Goal: Information Seeking & Learning: Learn about a topic

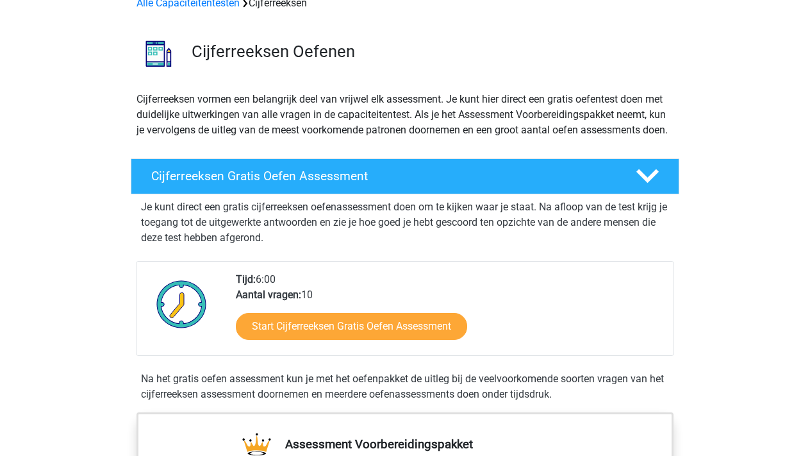
scroll to position [74, 0]
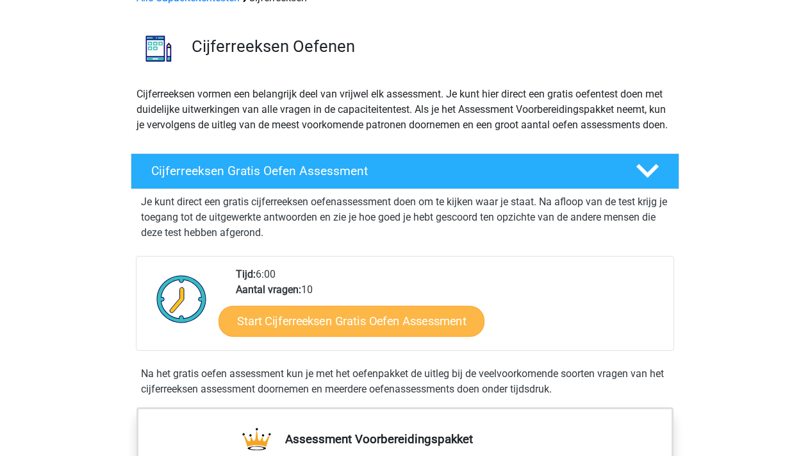
click at [342, 336] on link "Start Cijferreeksen Gratis Oefen Assessment" at bounding box center [352, 320] width 266 height 31
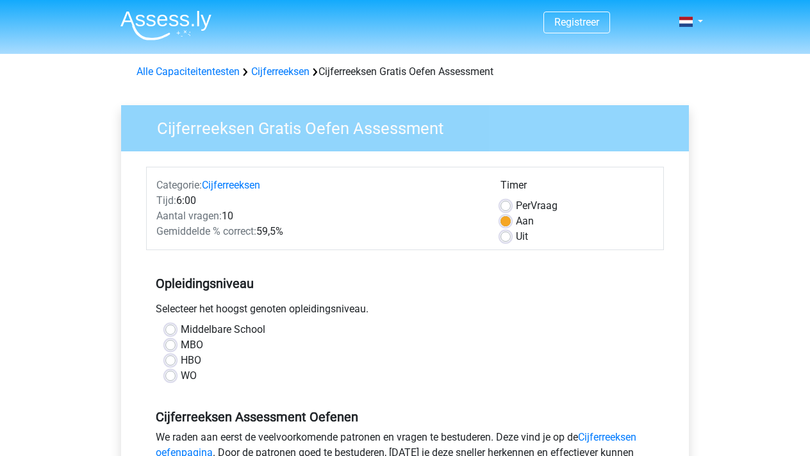
click at [516, 238] on label "Uit" at bounding box center [522, 236] width 12 height 15
click at [509, 238] on input "Uit" at bounding box center [506, 235] width 10 height 13
radio input "true"
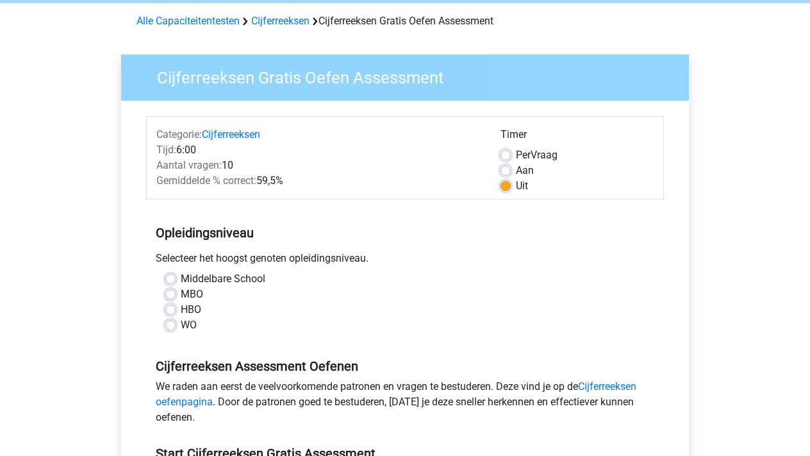
scroll to position [71, 0]
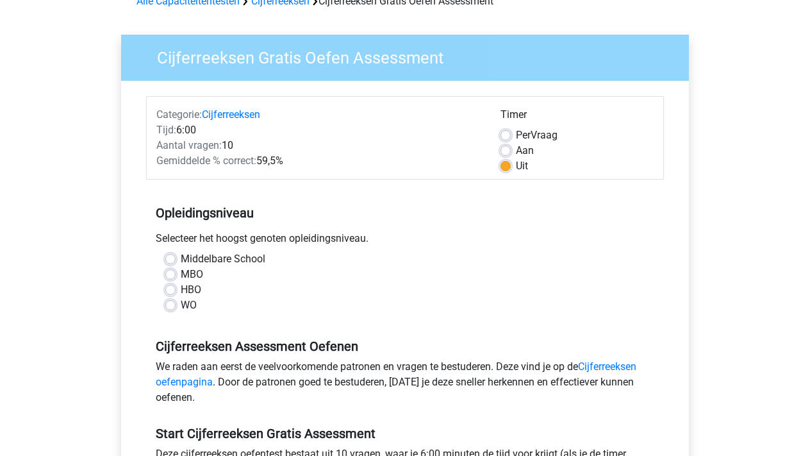
click at [193, 276] on label "MBO" at bounding box center [192, 274] width 22 height 15
click at [176, 276] on input "MBO" at bounding box center [170, 273] width 10 height 13
radio input "true"
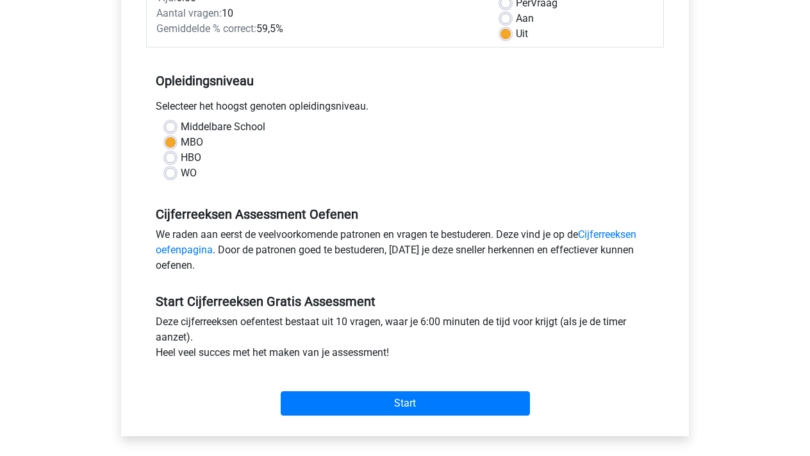
scroll to position [203, 0]
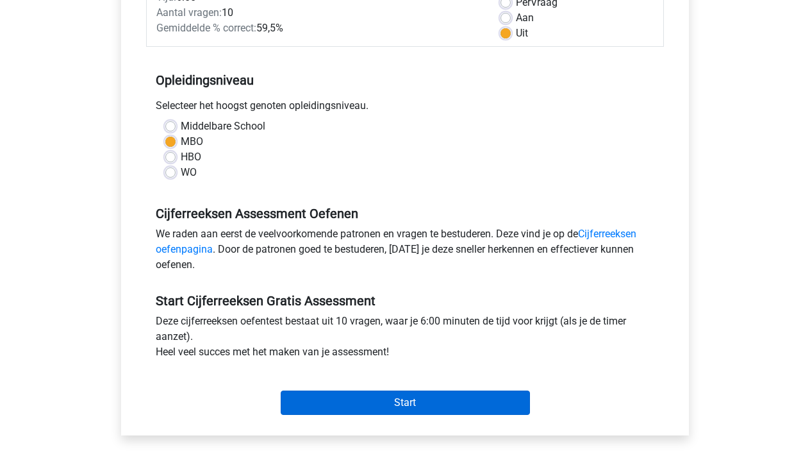
click at [325, 406] on input "Start" at bounding box center [405, 402] width 249 height 24
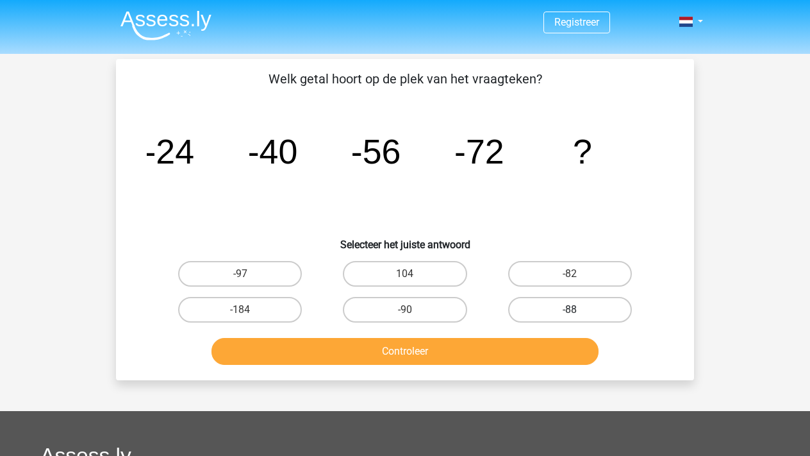
click at [559, 313] on label "-88" at bounding box center [570, 310] width 124 height 26
click at [570, 313] on input "-88" at bounding box center [574, 314] width 8 height 8
radio input "true"
click at [518, 349] on button "Controleer" at bounding box center [406, 351] width 388 height 27
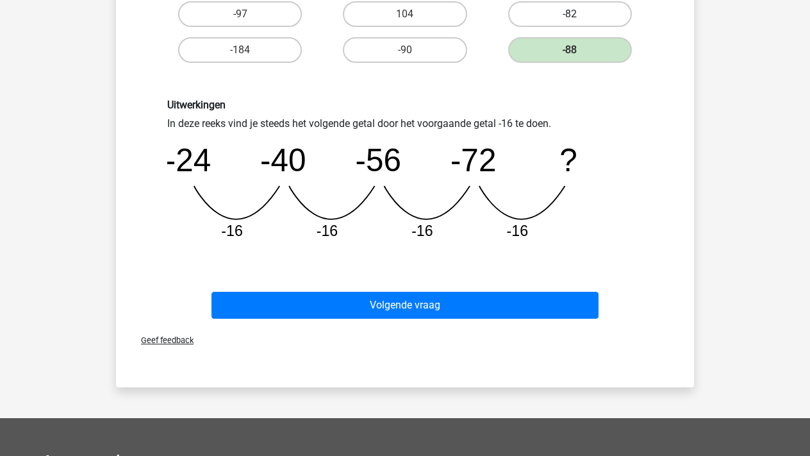
scroll to position [263, 0]
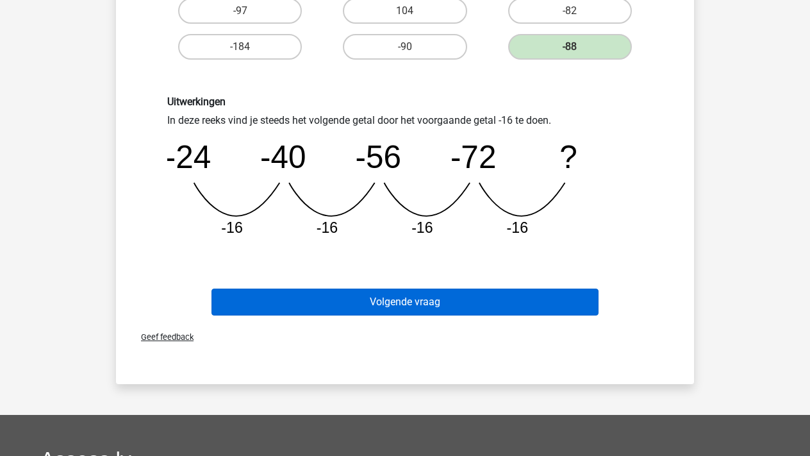
click at [524, 297] on button "Volgende vraag" at bounding box center [406, 301] width 388 height 27
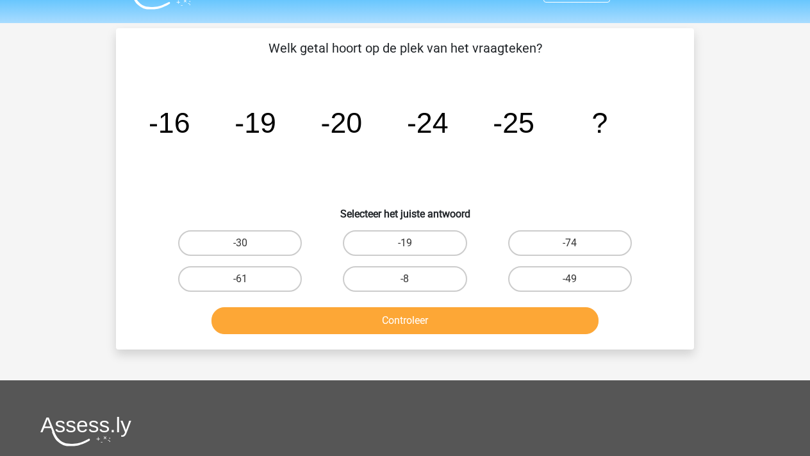
scroll to position [30, 0]
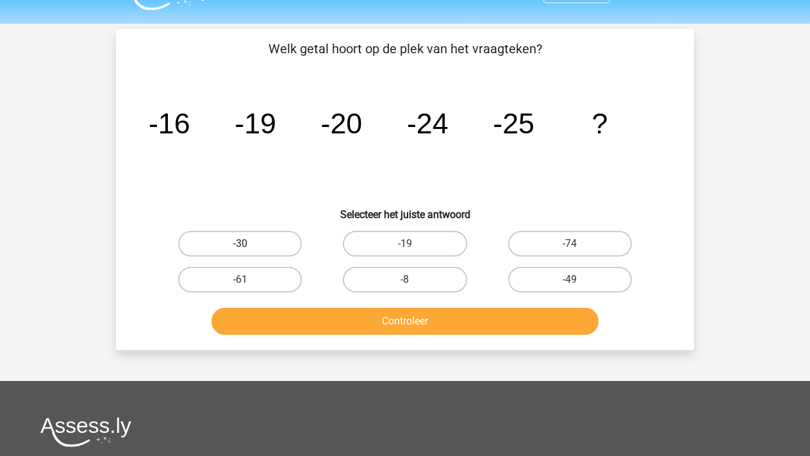
click at [290, 244] on label "-30" at bounding box center [240, 244] width 124 height 26
click at [249, 244] on input "-30" at bounding box center [244, 248] width 8 height 8
radio input "true"
click at [306, 315] on button "Controleer" at bounding box center [406, 321] width 388 height 27
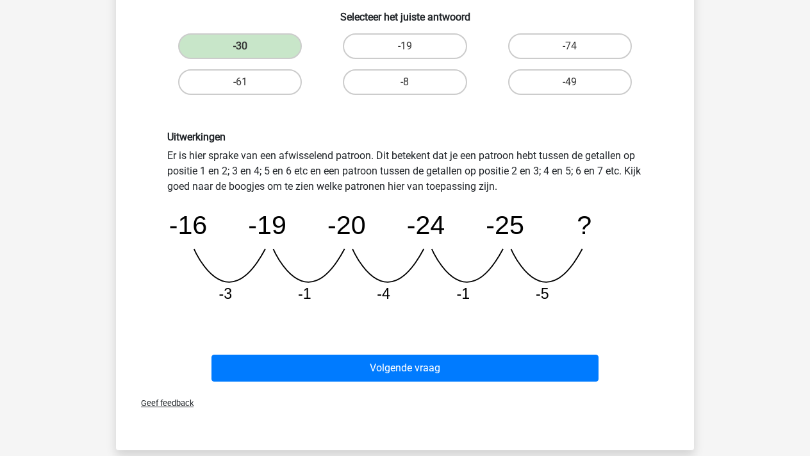
scroll to position [229, 0]
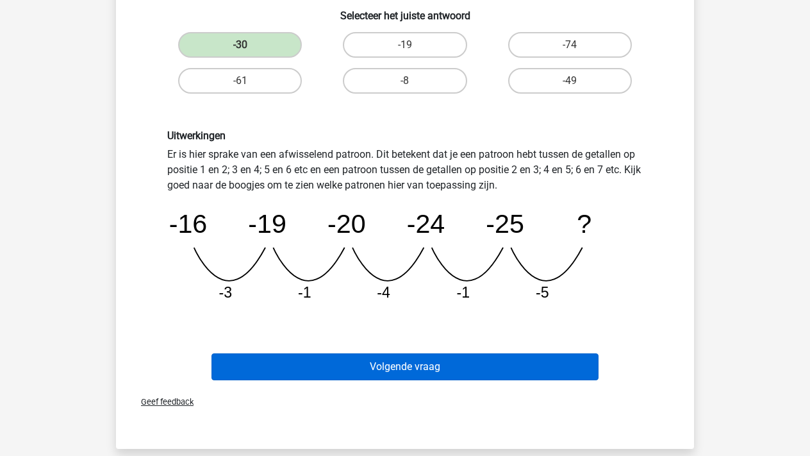
click at [311, 366] on button "Volgende vraag" at bounding box center [406, 366] width 388 height 27
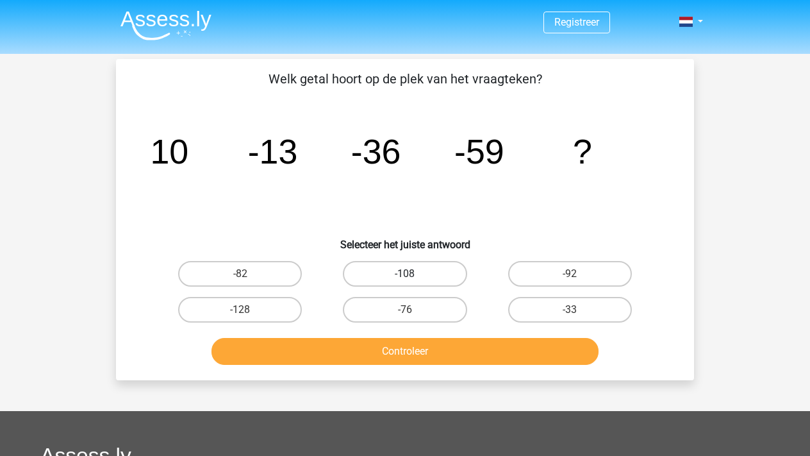
scroll to position [0, 0]
click at [269, 278] on label "-82" at bounding box center [240, 274] width 124 height 26
click at [249, 278] on input "-82" at bounding box center [244, 278] width 8 height 8
radio input "true"
click at [310, 347] on button "Controleer" at bounding box center [406, 351] width 388 height 27
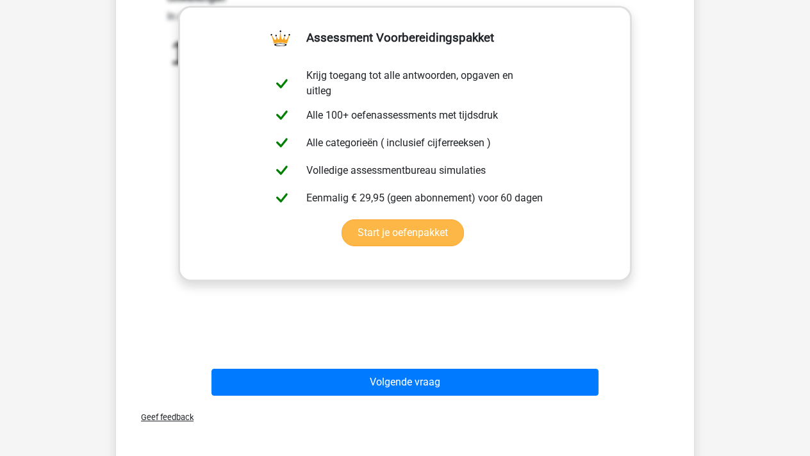
scroll to position [381, 0]
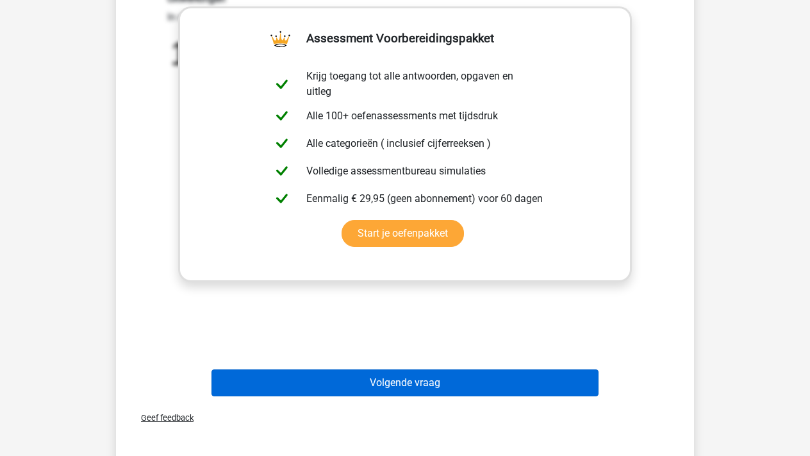
click at [328, 376] on button "Volgende vraag" at bounding box center [406, 382] width 388 height 27
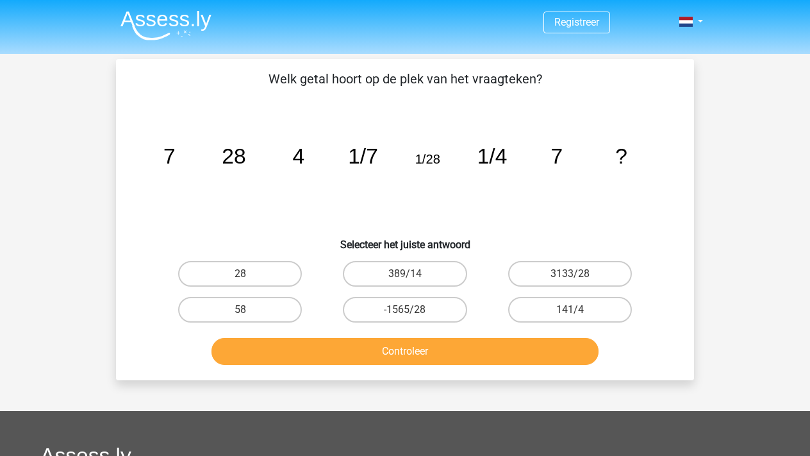
scroll to position [0, 0]
click at [270, 272] on label "28" at bounding box center [240, 274] width 124 height 26
click at [249, 274] on input "28" at bounding box center [244, 278] width 8 height 8
radio input "true"
click at [338, 349] on button "Controleer" at bounding box center [406, 351] width 388 height 27
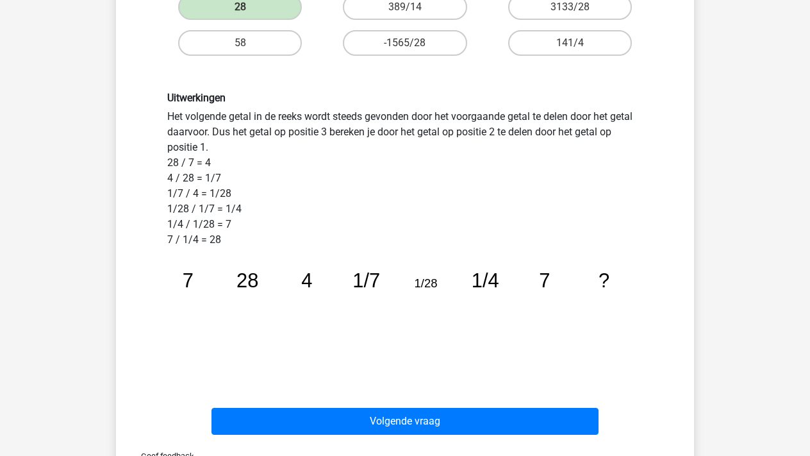
scroll to position [269, 0]
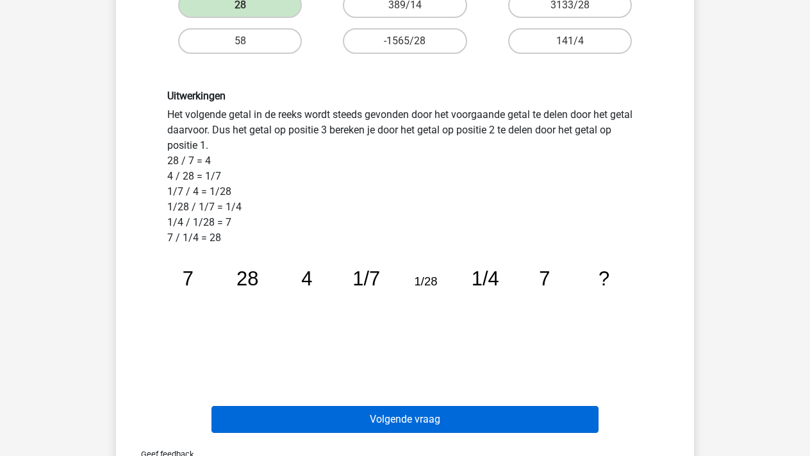
click at [359, 413] on button "Volgende vraag" at bounding box center [406, 419] width 388 height 27
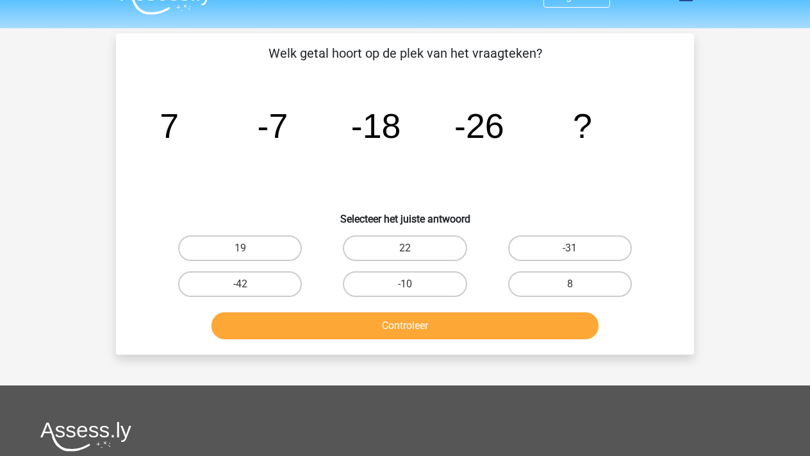
scroll to position [24, 0]
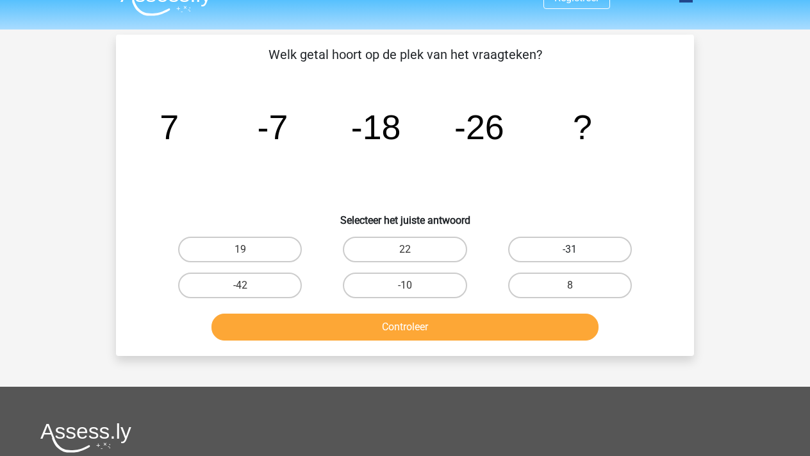
click at [555, 249] on label "-31" at bounding box center [570, 250] width 124 height 26
click at [570, 249] on input "-31" at bounding box center [574, 253] width 8 height 8
radio input "true"
click at [521, 322] on button "Controleer" at bounding box center [406, 326] width 388 height 27
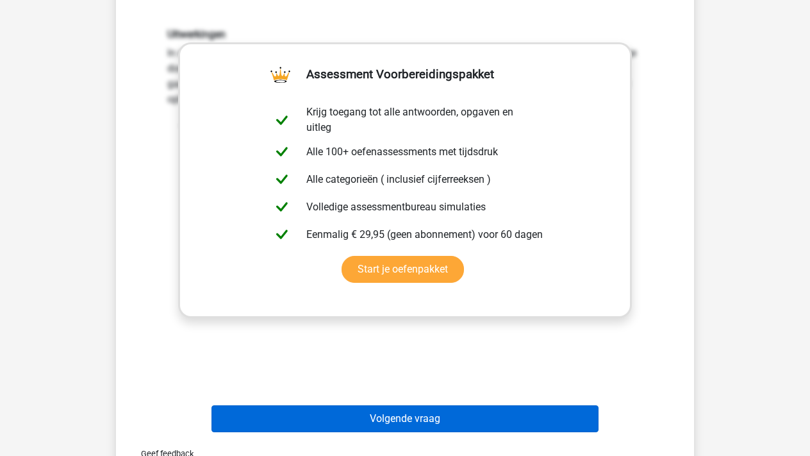
click at [469, 412] on button "Volgende vraag" at bounding box center [406, 418] width 388 height 27
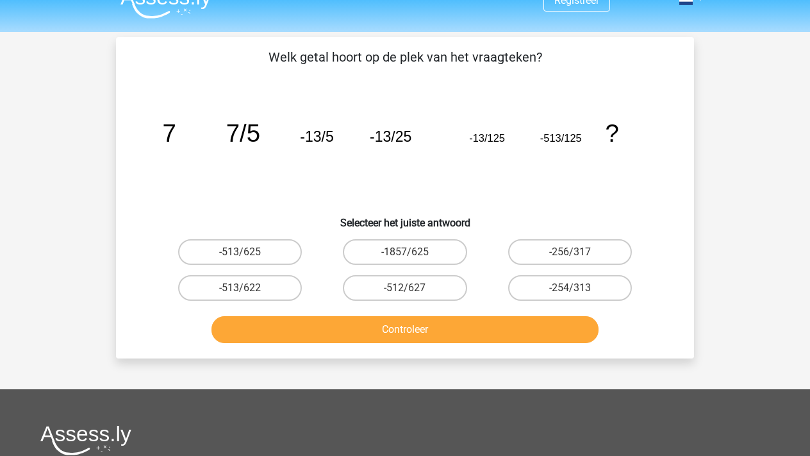
scroll to position [25, 0]
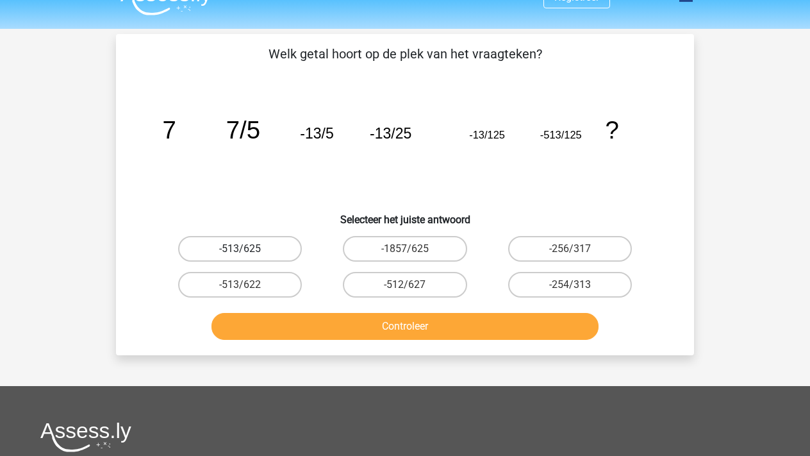
click at [280, 250] on label "-513/625" at bounding box center [240, 249] width 124 height 26
click at [249, 250] on input "-513/625" at bounding box center [244, 253] width 8 height 8
radio input "true"
click at [330, 318] on button "Controleer" at bounding box center [406, 326] width 388 height 27
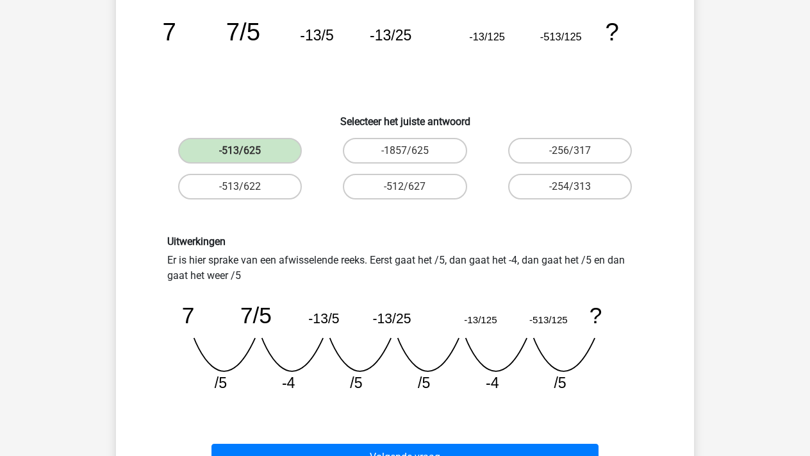
scroll to position [172, 0]
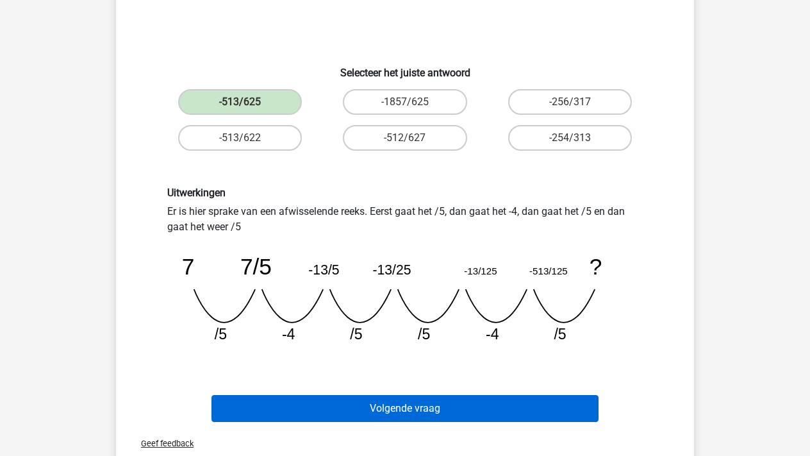
click at [338, 403] on button "Volgende vraag" at bounding box center [406, 408] width 388 height 27
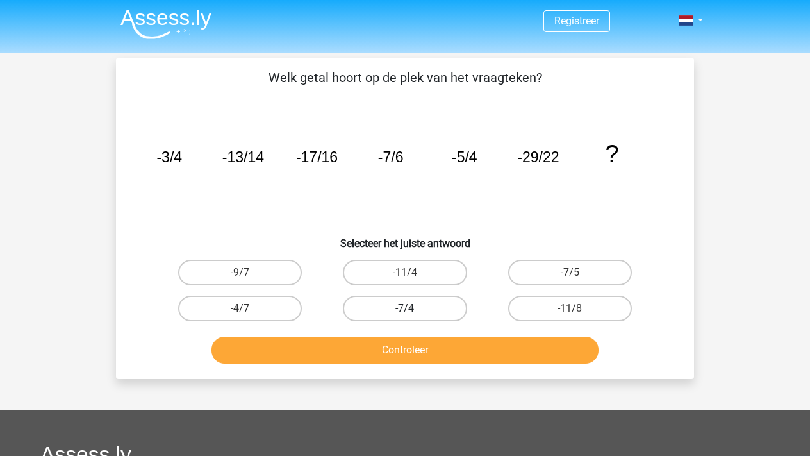
scroll to position [1, 0]
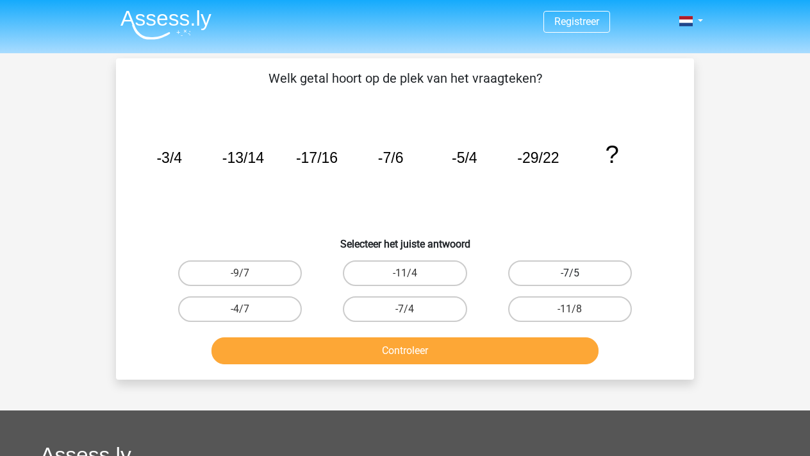
click at [563, 272] on label "-7/5" at bounding box center [570, 273] width 124 height 26
click at [570, 273] on input "-7/5" at bounding box center [574, 277] width 8 height 8
radio input "true"
click at [490, 346] on button "Controleer" at bounding box center [406, 350] width 388 height 27
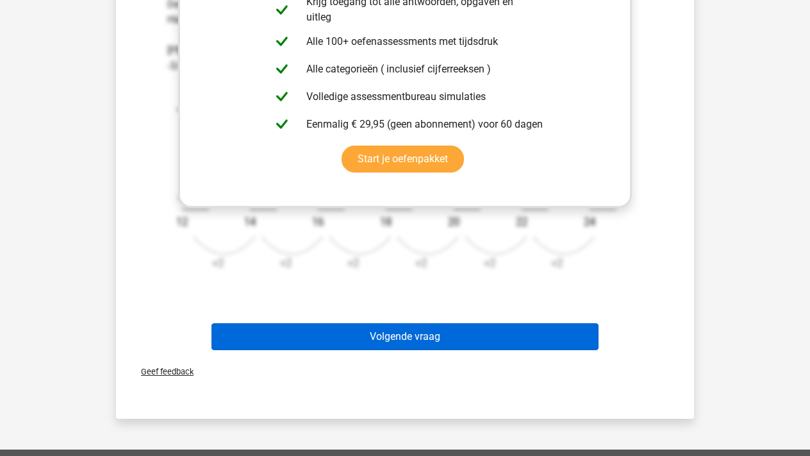
click at [490, 345] on button "Volgende vraag" at bounding box center [406, 336] width 388 height 27
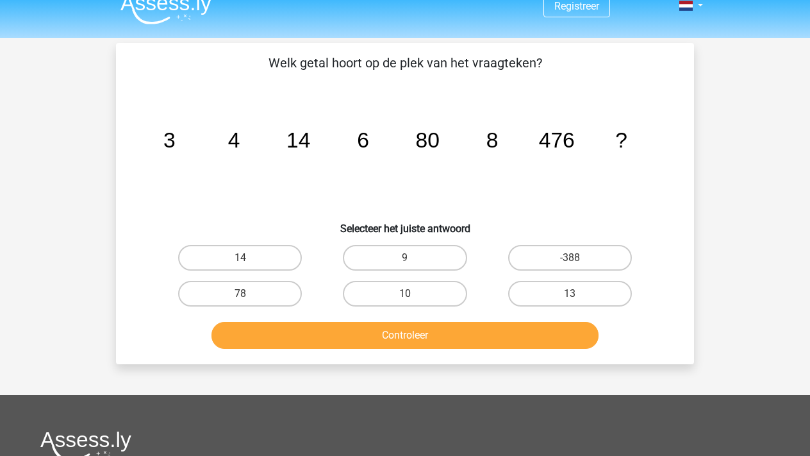
scroll to position [13, 0]
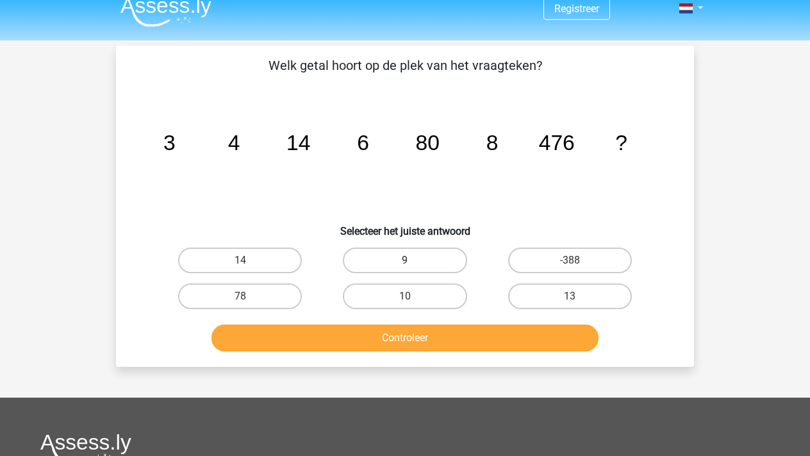
click at [440, 265] on label "9" at bounding box center [405, 260] width 124 height 26
click at [413, 265] on input "9" at bounding box center [409, 264] width 8 height 8
radio input "true"
click at [442, 333] on button "Controleer" at bounding box center [406, 337] width 388 height 27
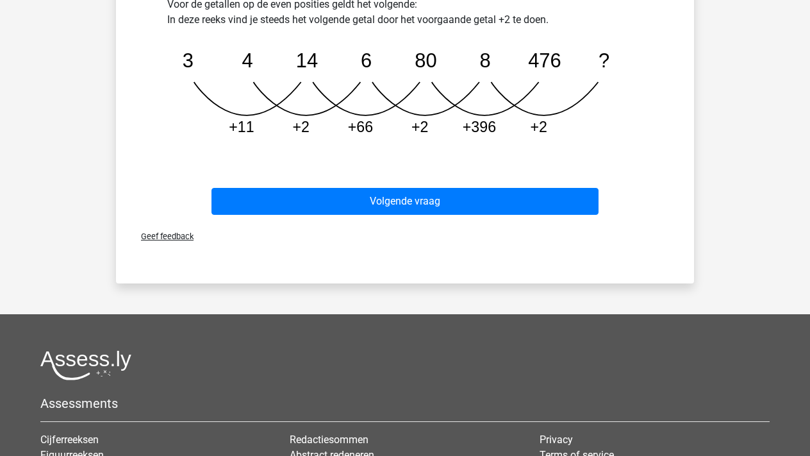
scroll to position [462, 0]
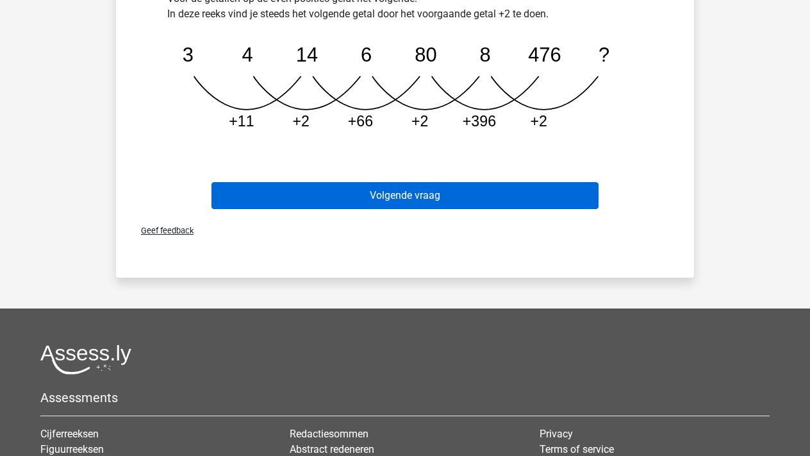
click at [417, 185] on button "Volgende vraag" at bounding box center [406, 195] width 388 height 27
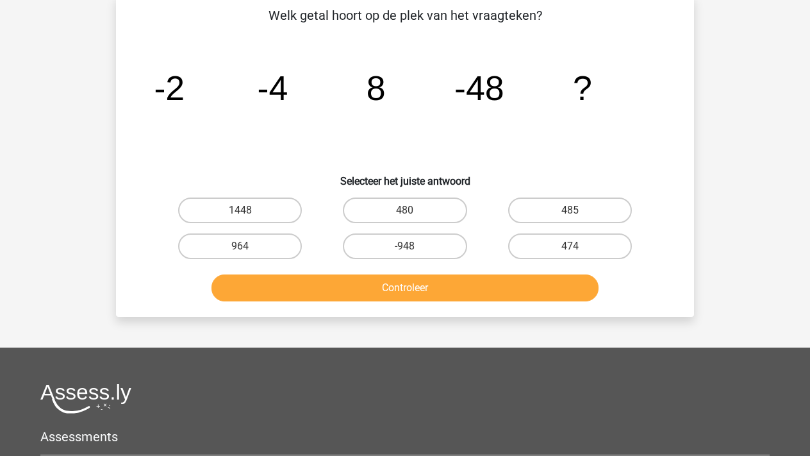
scroll to position [59, 0]
